Goal: Find specific page/section: Find specific page/section

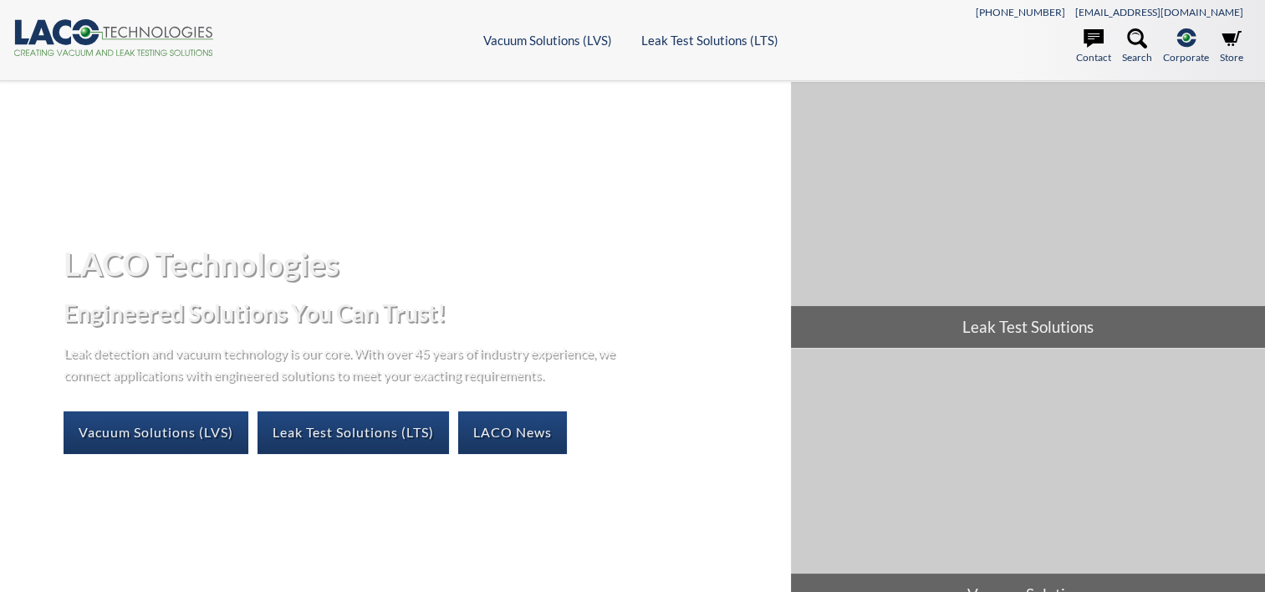
select select "Language Translate Widget"
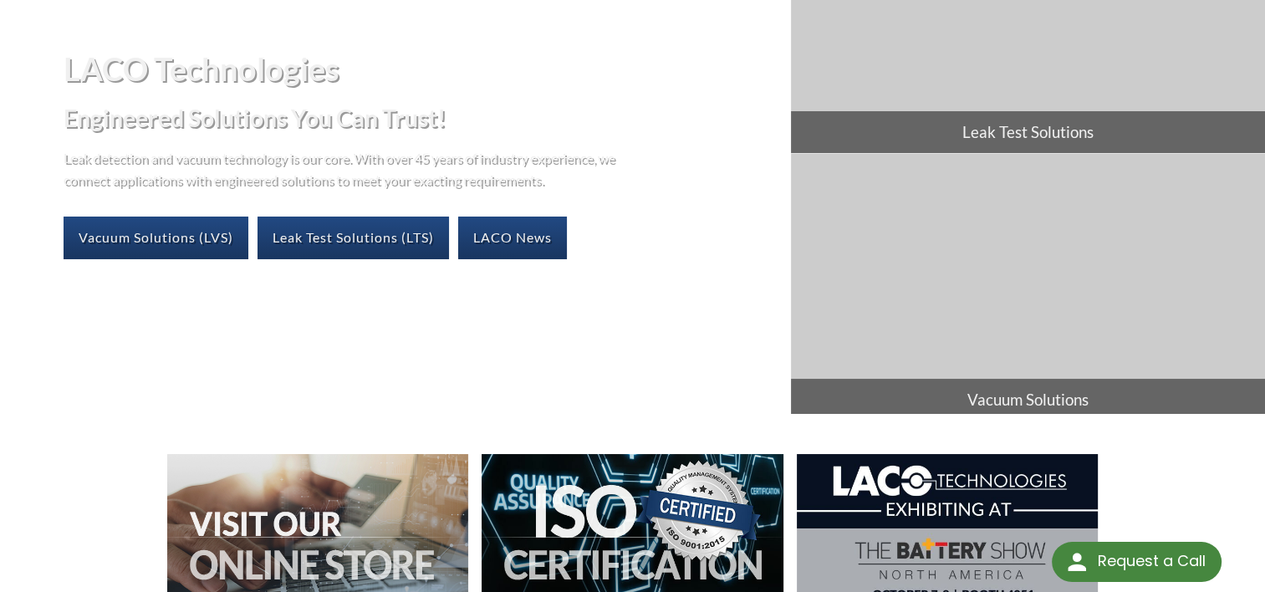
scroll to position [181, 0]
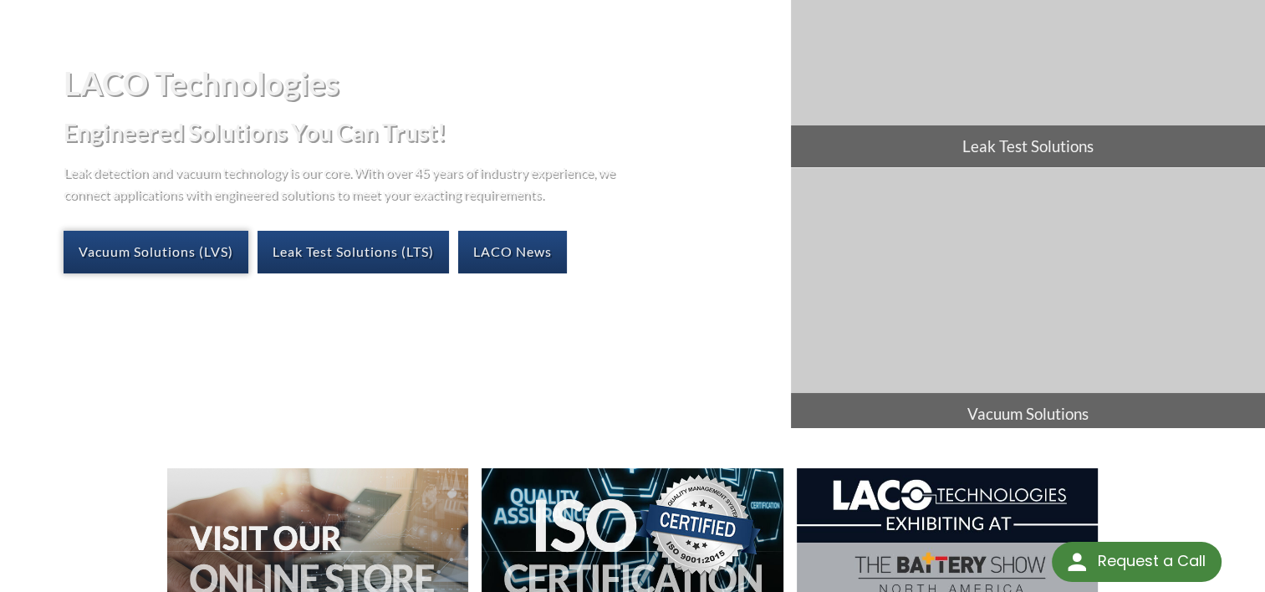
click at [169, 261] on link "Vacuum Solutions (LVS)" at bounding box center [156, 252] width 185 height 42
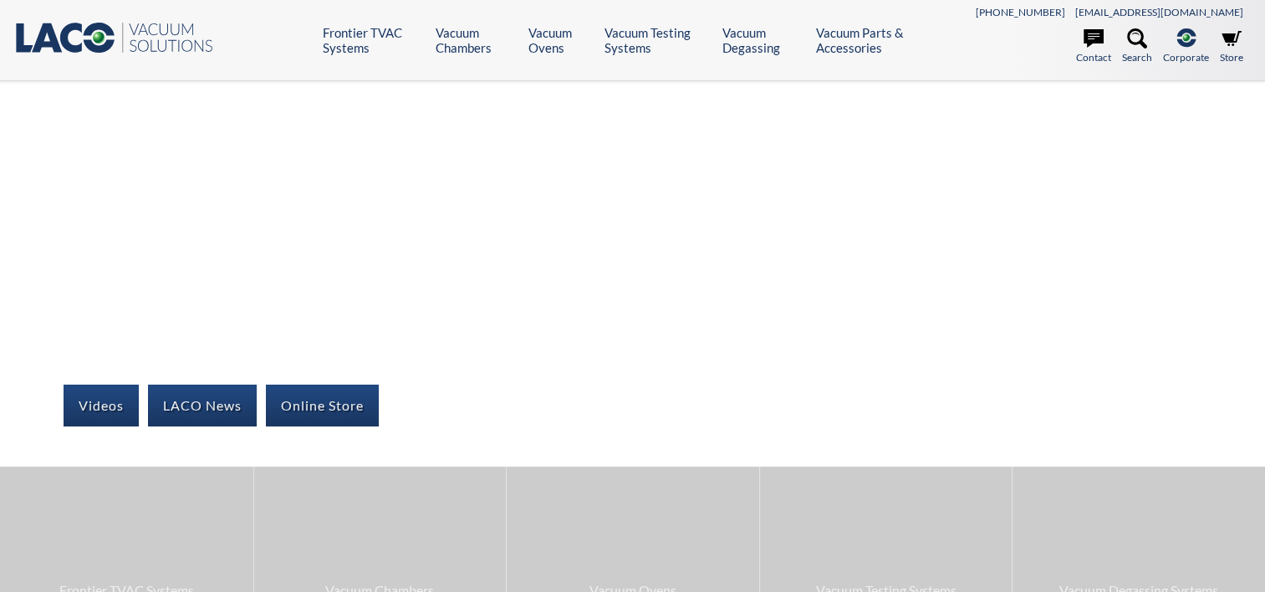
select select "Language Translate Widget"
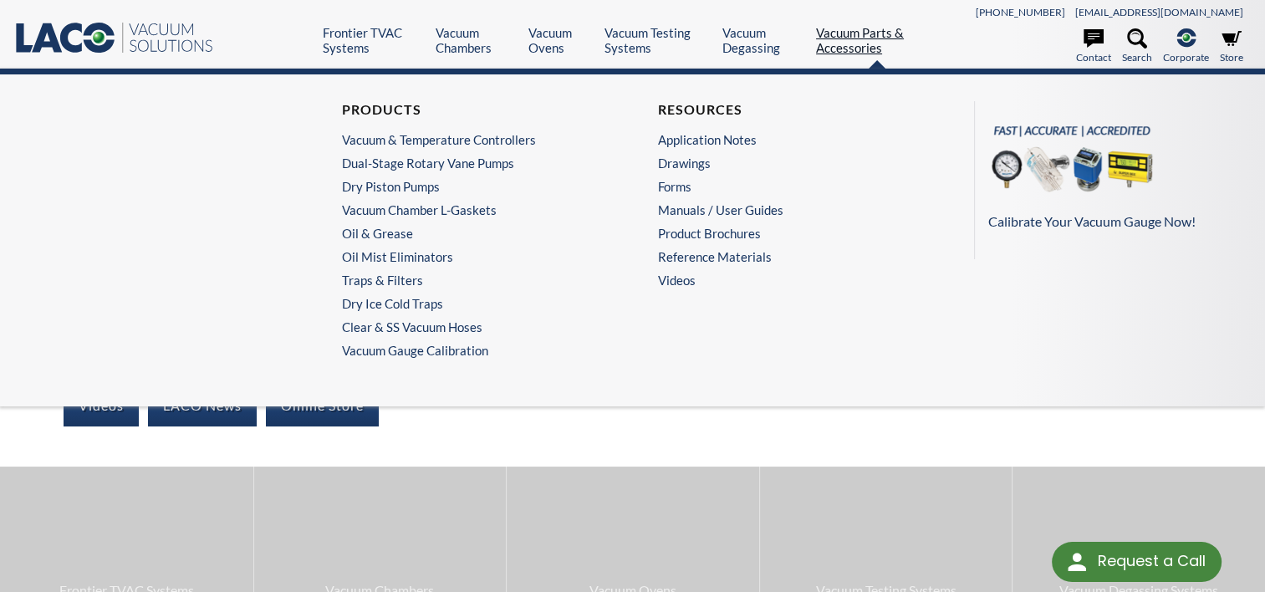
click at [861, 33] on link "Vacuum Parts & Accessories" at bounding box center [877, 40] width 122 height 30
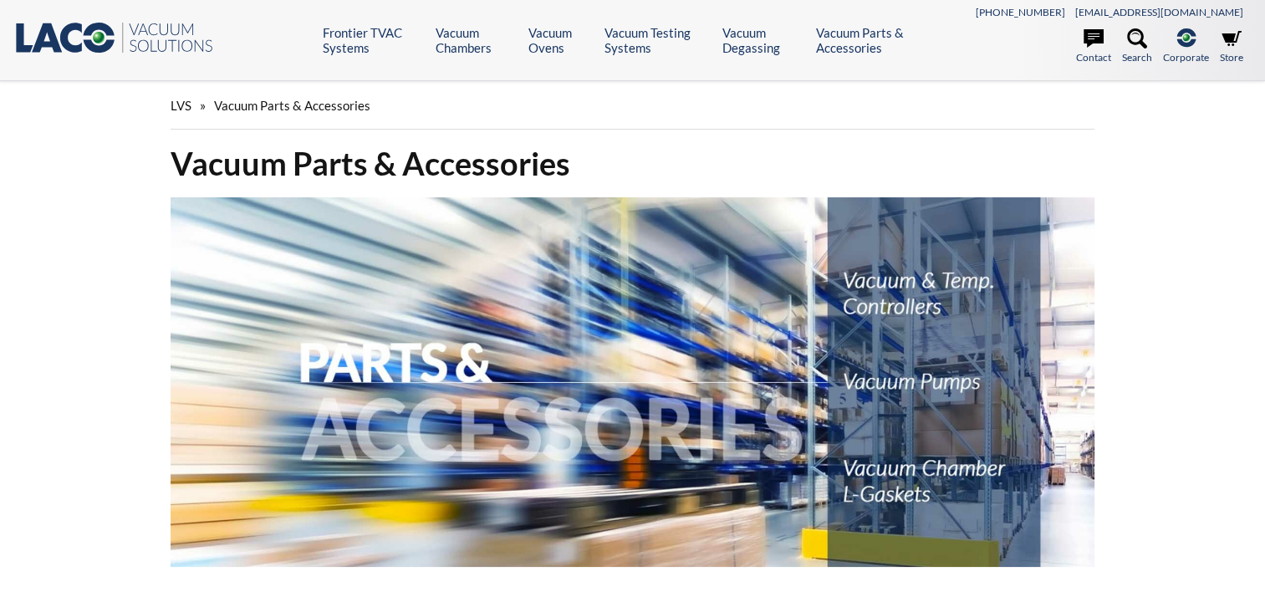
select select "Language Translate Widget"
